Goal: Task Accomplishment & Management: Manage account settings

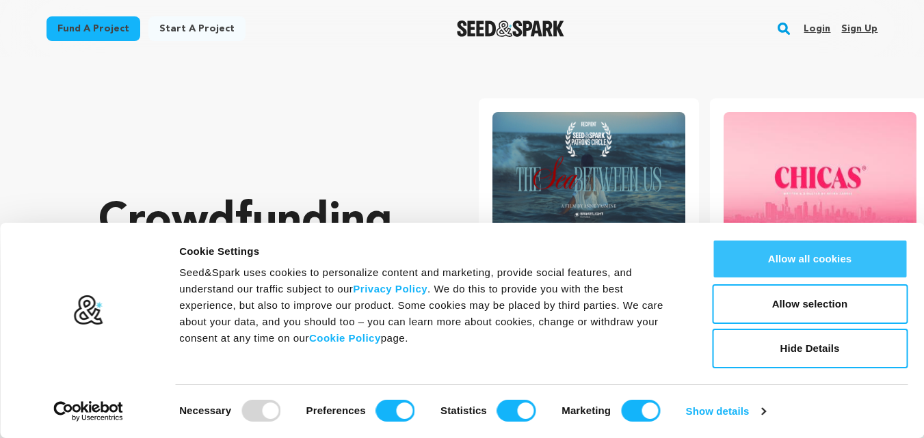
scroll to position [0, 242]
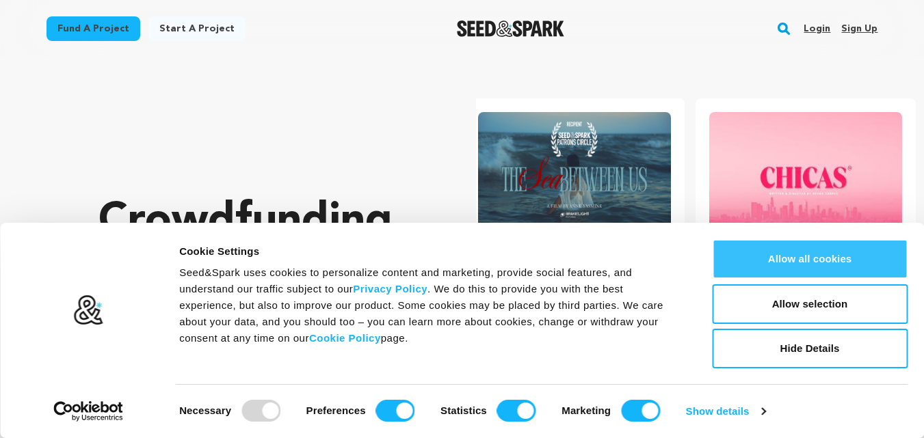
click at [816, 257] on button "Allow all cookies" at bounding box center [810, 259] width 196 height 40
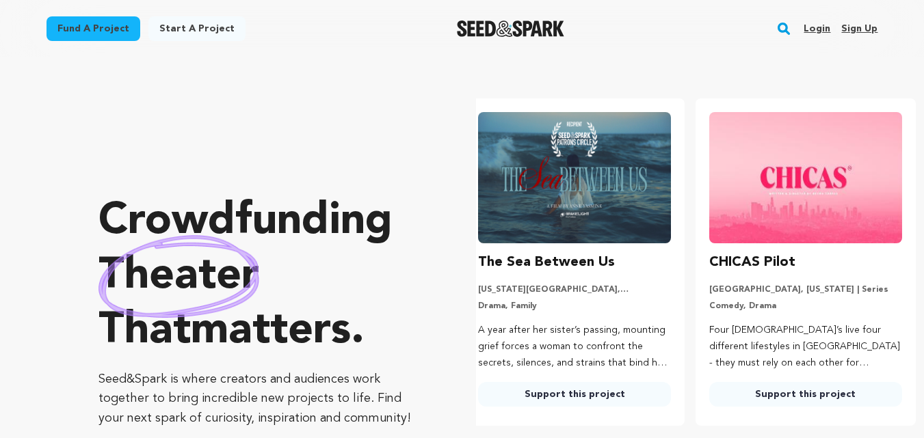
click at [763, 316] on div "CHICAS Pilot Los Angeles, California | Series Comedy, Drama Four Latina’s live …" at bounding box center [805, 329] width 193 height 155
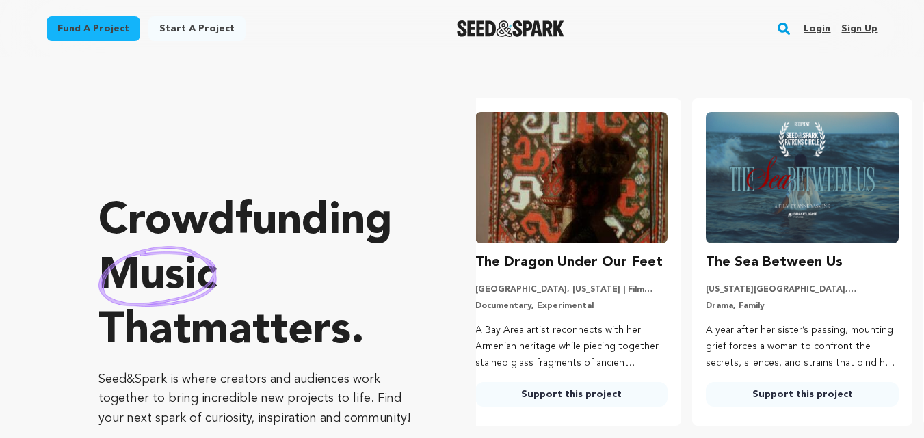
scroll to position [0, 0]
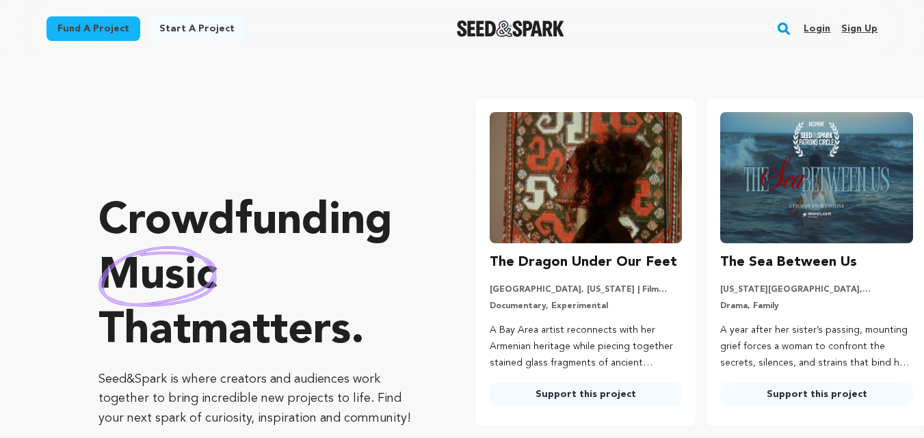
click at [861, 28] on link "Sign up" at bounding box center [859, 29] width 36 height 22
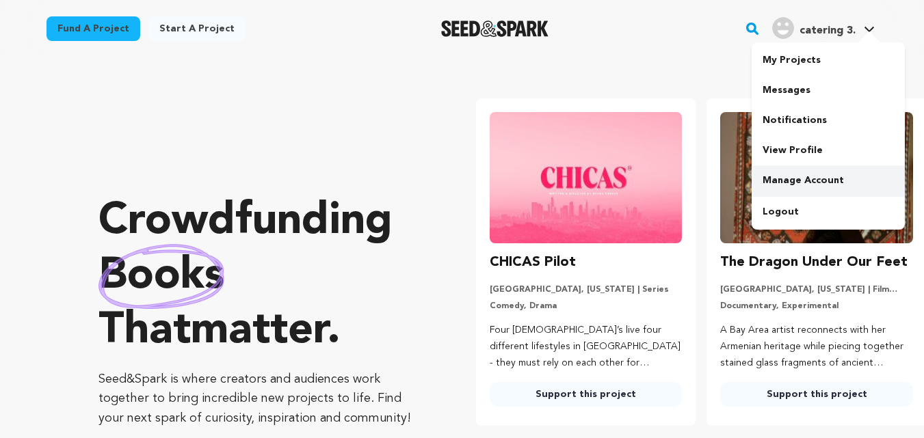
click at [809, 183] on link "Manage Account" at bounding box center [828, 181] width 153 height 30
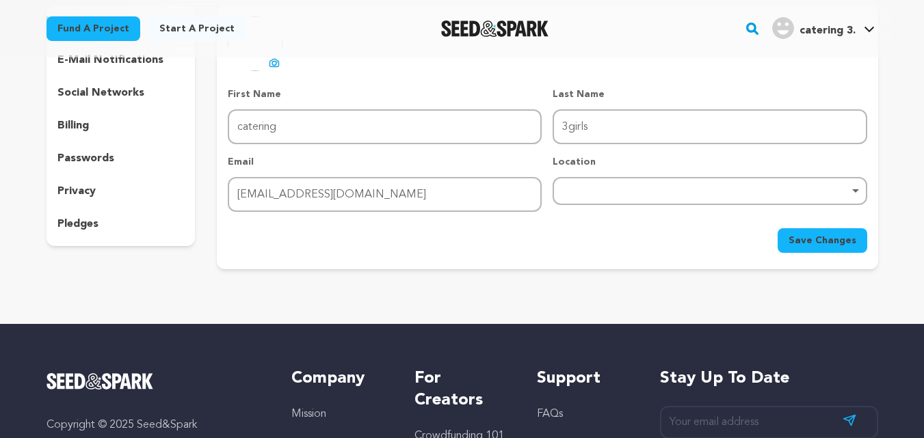
scroll to position [68, 0]
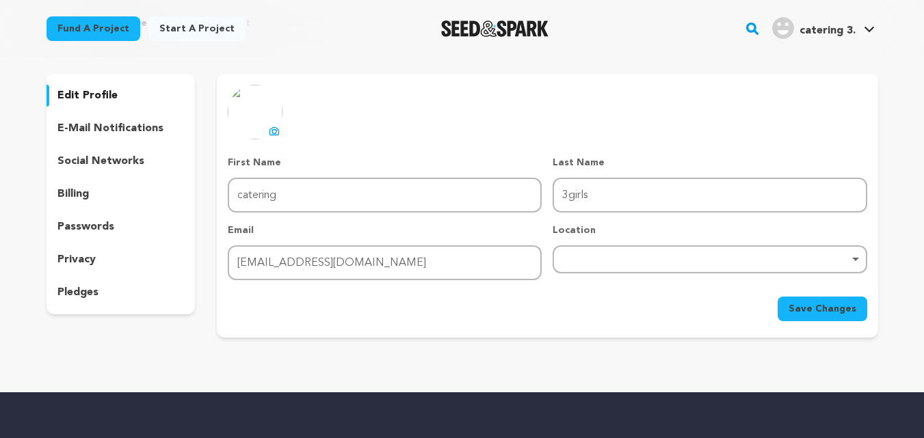
click at [275, 131] on icon at bounding box center [274, 131] width 11 height 11
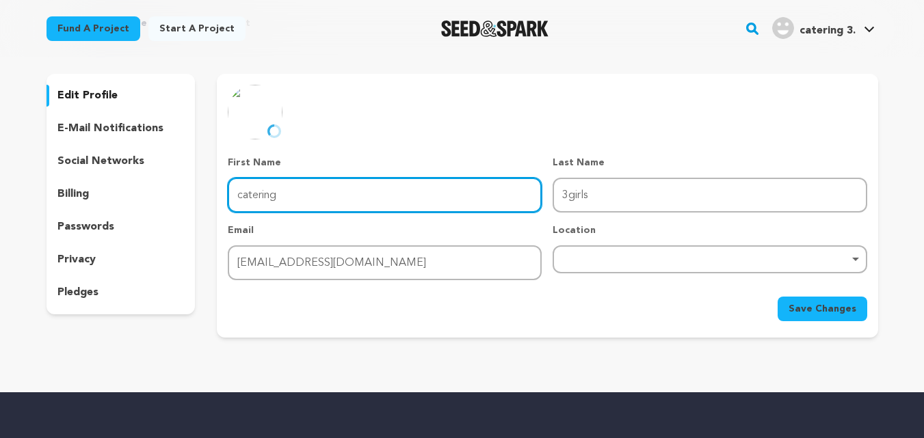
click at [300, 198] on input "catering" at bounding box center [385, 195] width 314 height 35
click at [304, 196] on input "catering" at bounding box center [385, 195] width 314 height 35
click at [235, 201] on input "catering" at bounding box center [385, 195] width 314 height 35
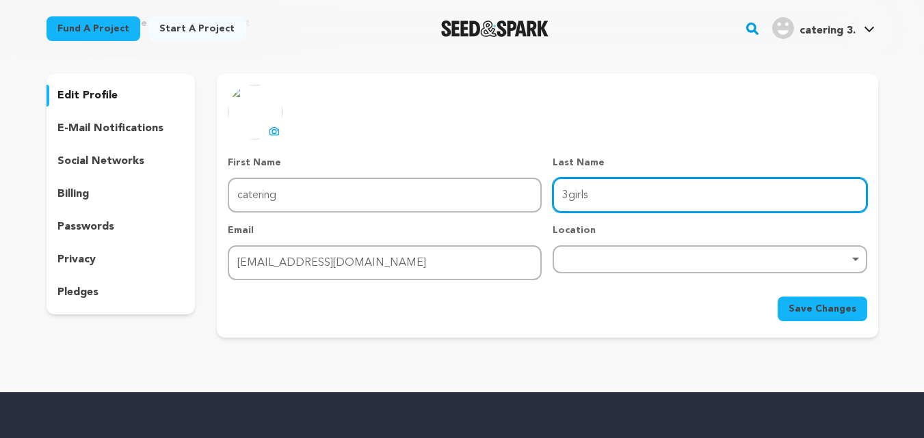
click at [613, 197] on input "3girls" at bounding box center [710, 195] width 314 height 35
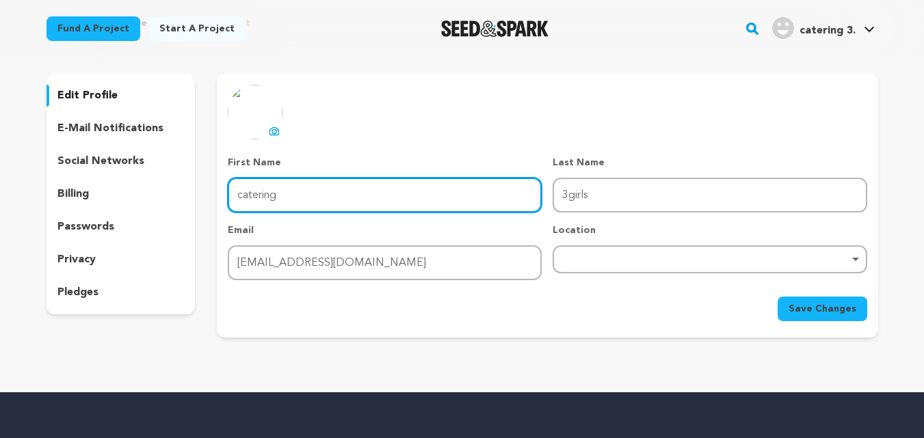
click at [270, 194] on input "catering" at bounding box center [385, 195] width 314 height 35
paste input "3 Girls C"
drag, startPoint x: 276, startPoint y: 194, endPoint x: 397, endPoint y: 194, distance: 121.8
click at [397, 194] on input "3 Girls Catering" at bounding box center [385, 195] width 314 height 35
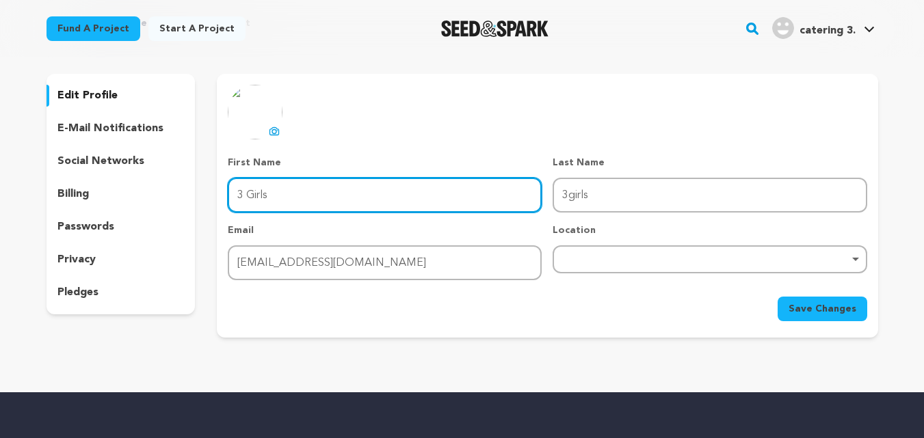
type input "3 Girls"
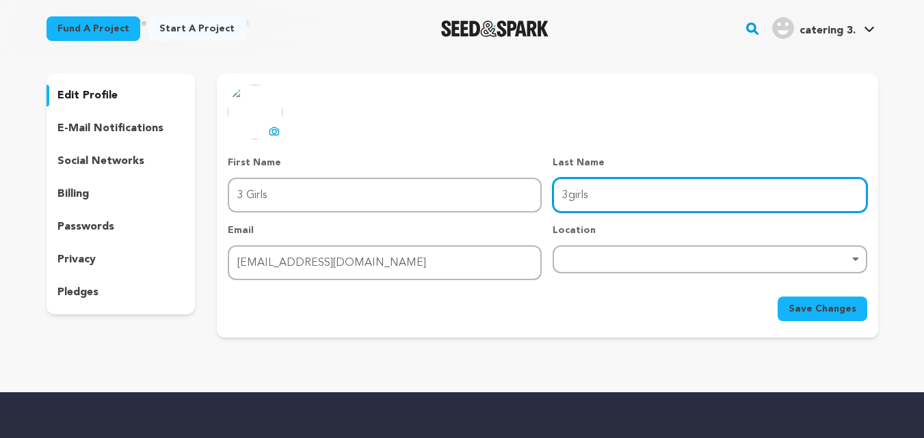
click at [605, 188] on input "3girls" at bounding box center [710, 195] width 314 height 35
drag, startPoint x: 612, startPoint y: 194, endPoint x: 517, endPoint y: 196, distance: 95.1
click at [517, 196] on div "First Name First Name 3 Girls Last Name Last Name 3girls Email Email 3girlscate…" at bounding box center [547, 218] width 639 height 124
paste input "Catering"
type input "Catering"
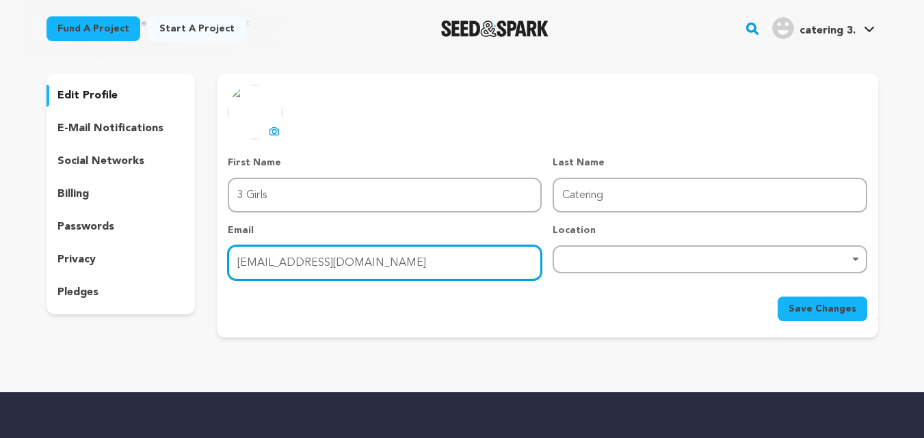
click at [321, 257] on input "3girlscatering3@gmail.com" at bounding box center [385, 263] width 314 height 35
click at [612, 257] on div "Remove item" at bounding box center [710, 259] width 300 height 5
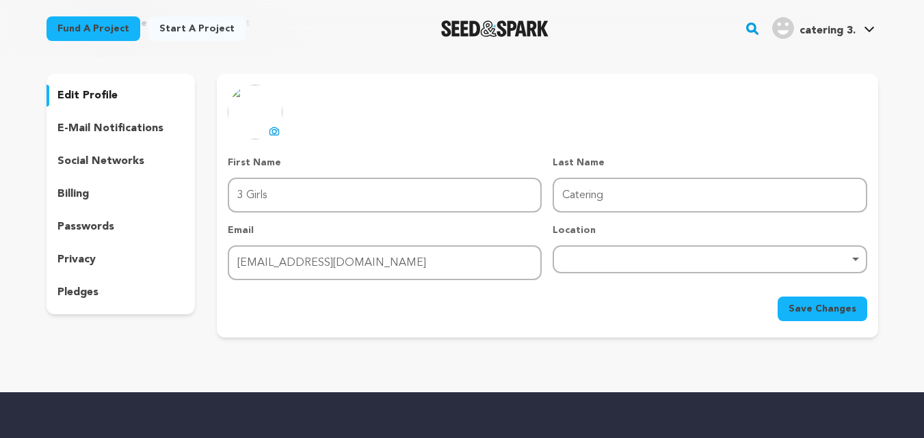
click at [589, 256] on div "Remove item" at bounding box center [710, 260] width 314 height 28
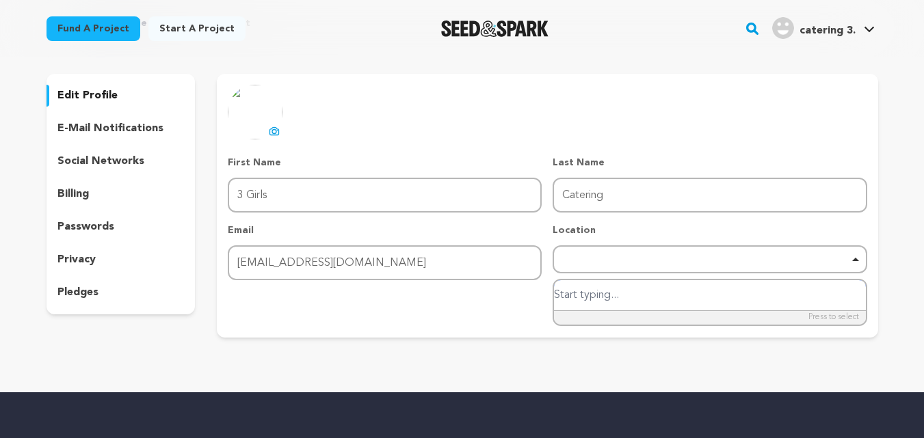
paste input "United States, Idaho"
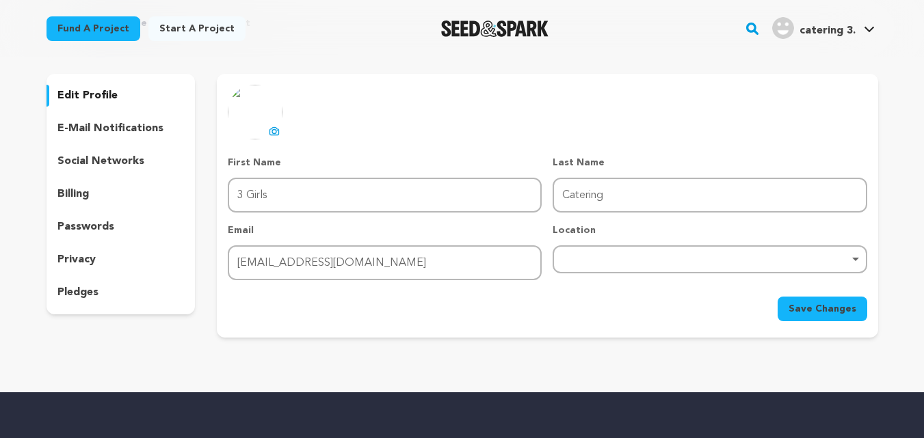
click at [590, 259] on div "Remove item" at bounding box center [710, 259] width 300 height 5
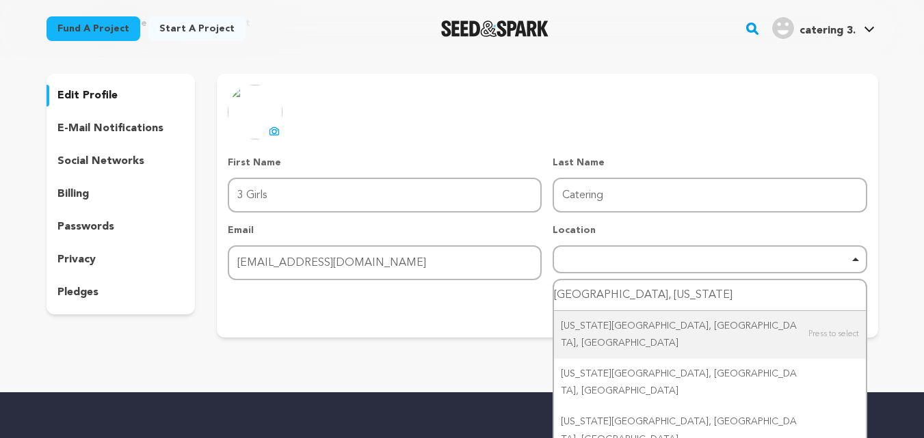
paste input "Eagle, ID 83616"
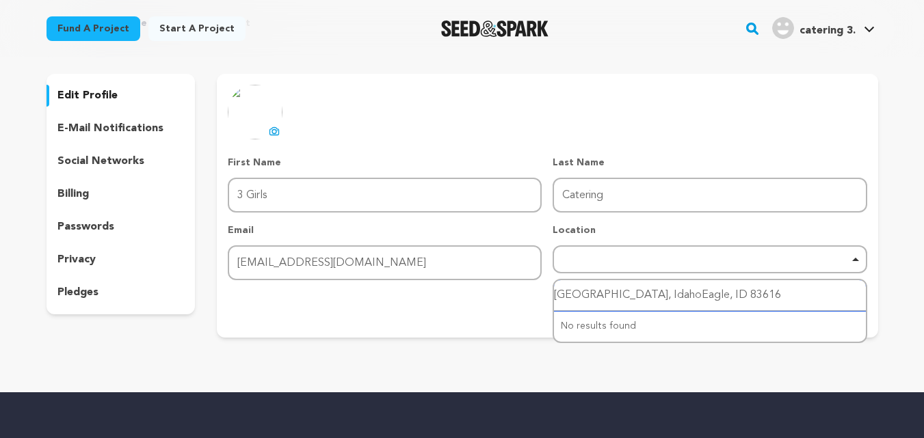
click at [609, 291] on input "United States, IdahoEagle, ID 83616" at bounding box center [709, 295] width 311 height 31
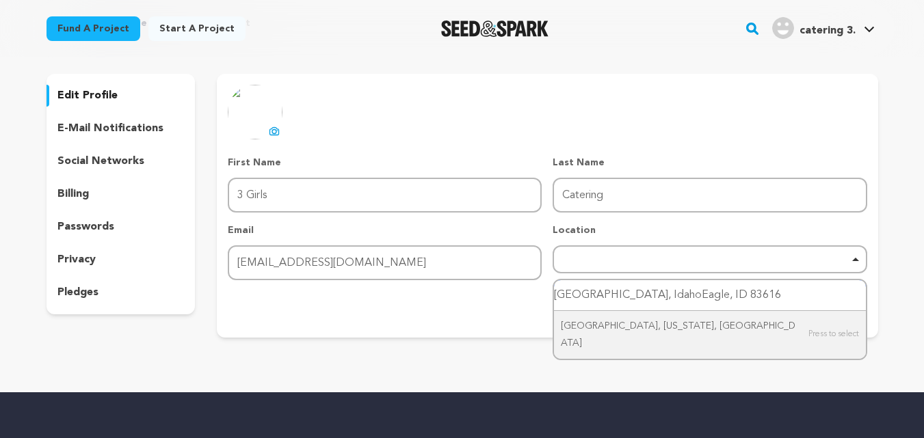
paste input "search"
type input "Eagle, ID 83616"
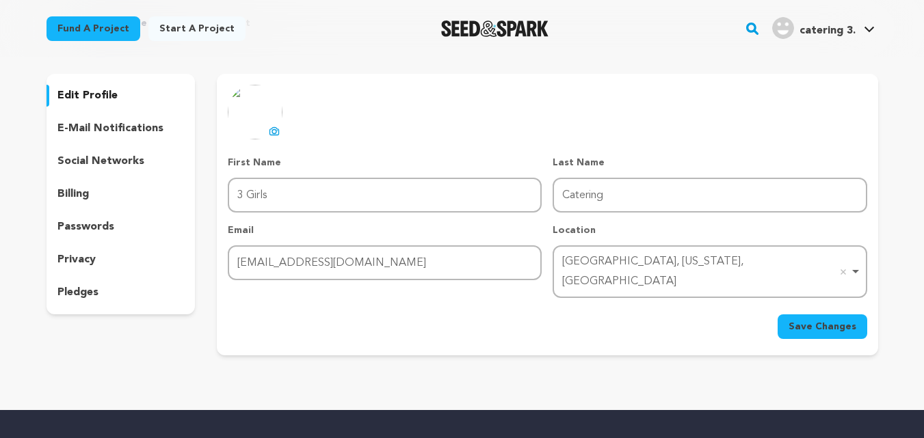
click at [819, 320] on span "Save Changes" at bounding box center [823, 327] width 68 height 14
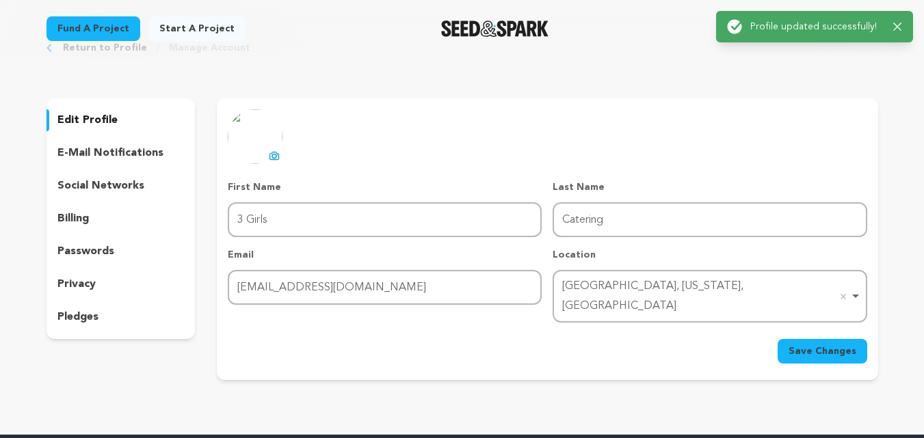
scroll to position [0, 0]
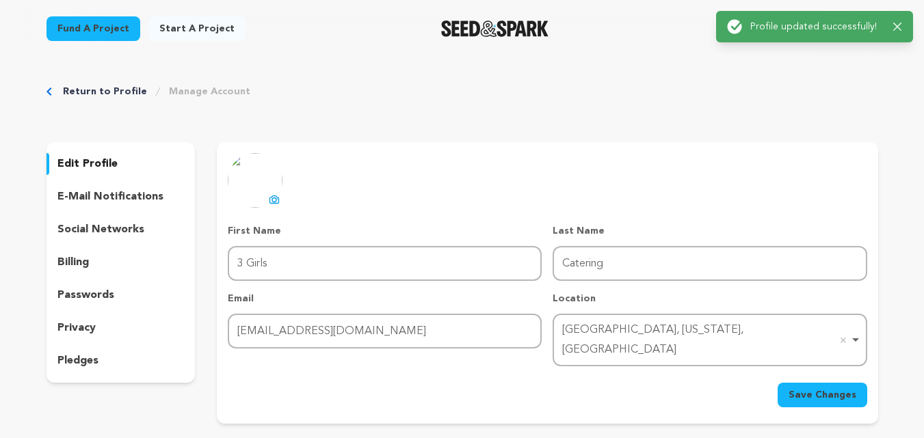
click at [902, 22] on div "Success: Info: Warning: Error: Profile updated successfully! Close notification" at bounding box center [814, 26] width 197 height 31
click at [897, 27] on icon "button" at bounding box center [897, 27] width 8 height 8
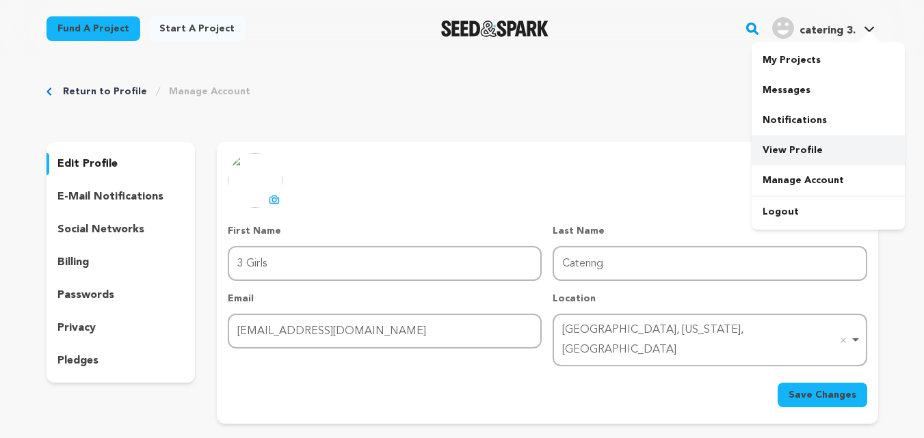
click at [801, 146] on link "View Profile" at bounding box center [828, 150] width 153 height 30
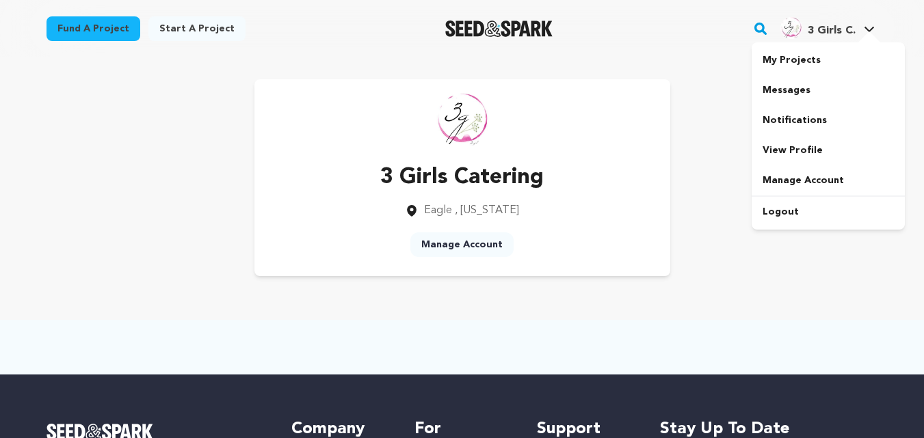
click at [854, 31] on span "3 Girls C." at bounding box center [832, 30] width 48 height 11
click at [854, 29] on span "3 Girls C." at bounding box center [832, 30] width 48 height 11
click at [795, 147] on link "View Profile" at bounding box center [828, 150] width 153 height 30
